Goal: Information Seeking & Learning: Learn about a topic

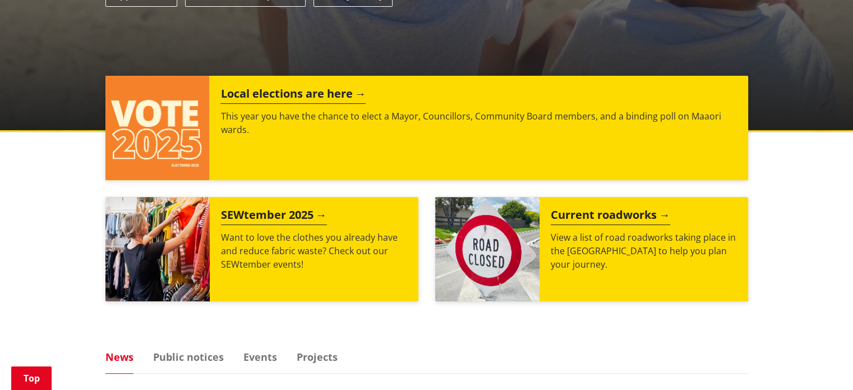
scroll to position [393, 0]
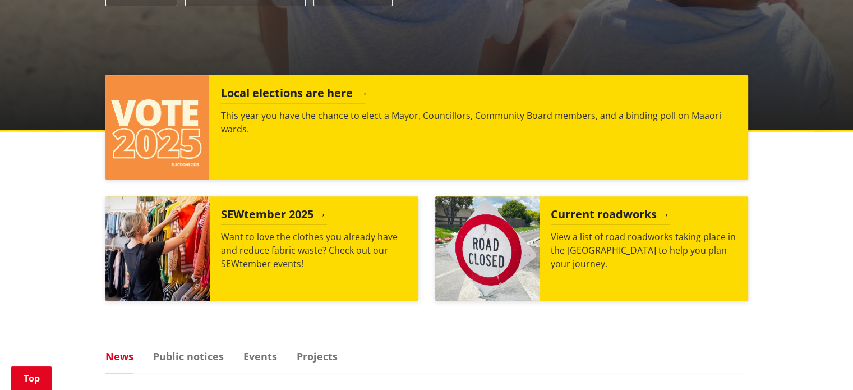
click at [305, 94] on h2 "Local elections are here" at bounding box center [292, 94] width 145 height 17
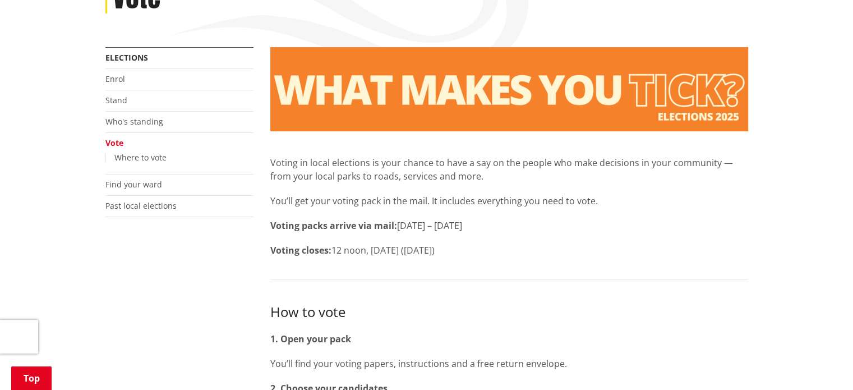
scroll to position [168, 0]
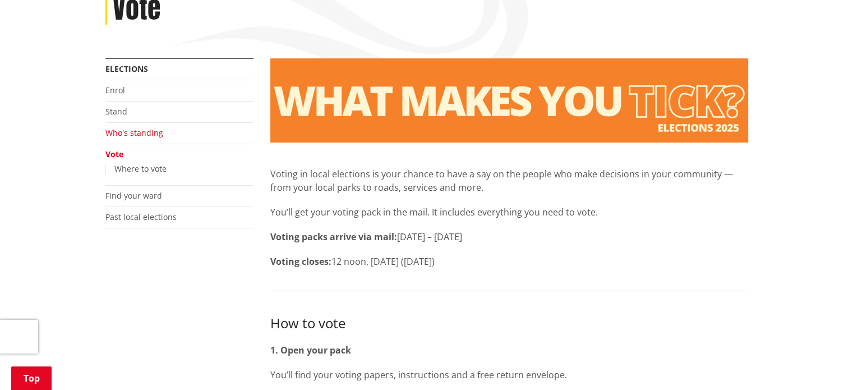
click at [150, 132] on link "Who's standing" at bounding box center [134, 132] width 58 height 11
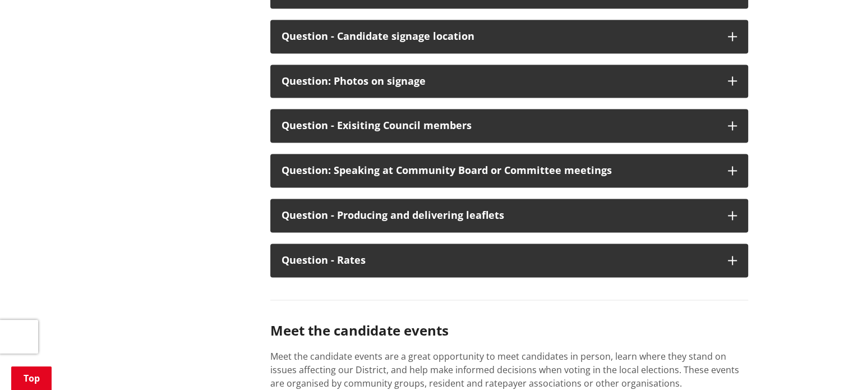
scroll to position [5946, 0]
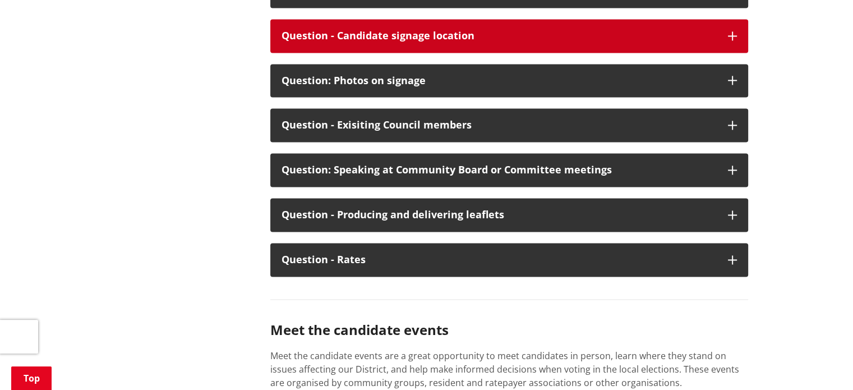
click at [729, 40] on icon "button" at bounding box center [732, 35] width 9 height 9
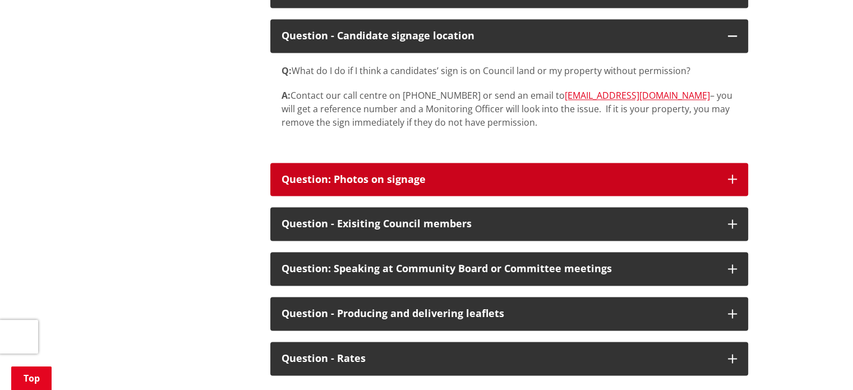
click at [728, 183] on icon "button" at bounding box center [732, 178] width 9 height 9
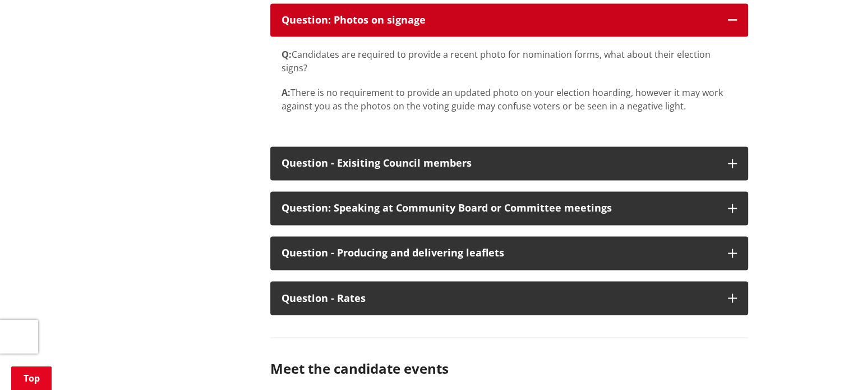
scroll to position [6114, 0]
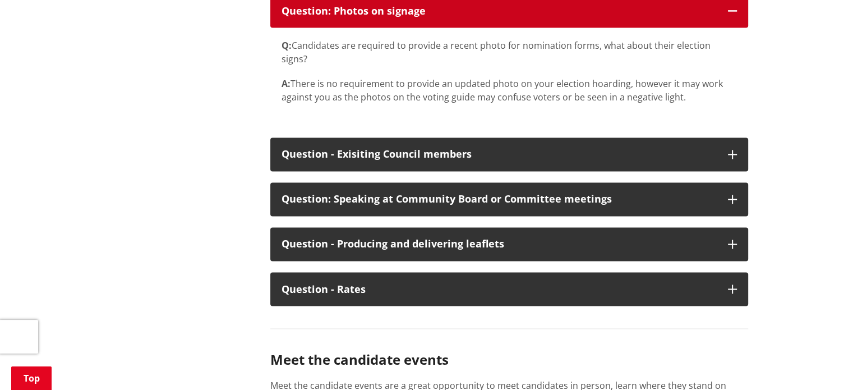
click at [734, 15] on icon "button" at bounding box center [732, 10] width 9 height 9
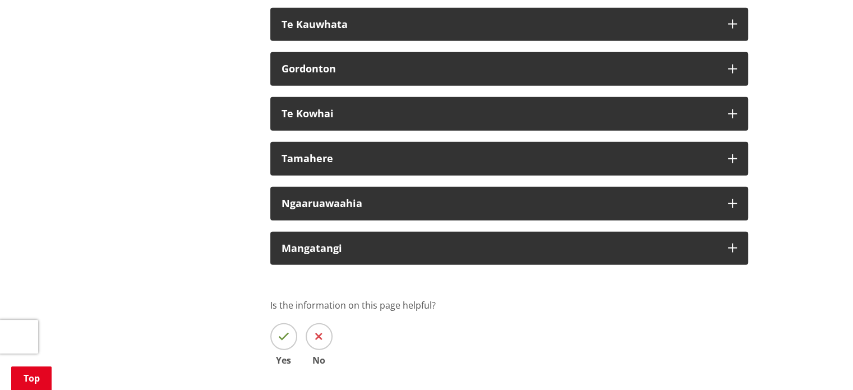
scroll to position [6956, 0]
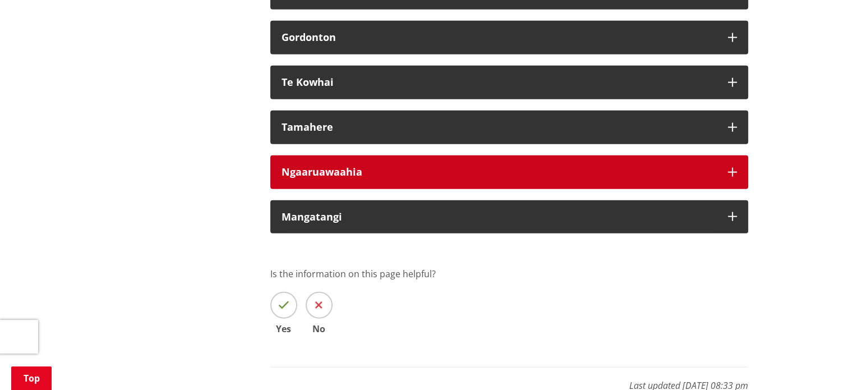
click at [359, 178] on div "Ngaaruawaahia" at bounding box center [499, 172] width 435 height 11
